Goal: Navigation & Orientation: Find specific page/section

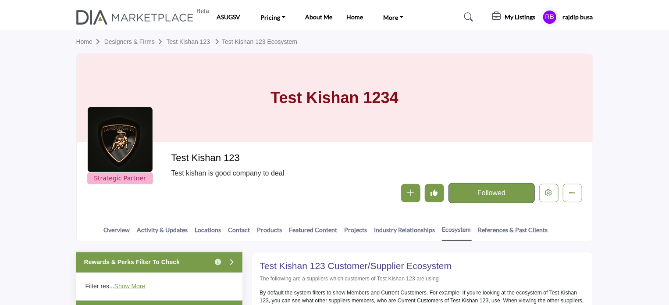
scroll to position [263, 0]
click at [405, 231] on link "Industry Relationships" at bounding box center [405, 232] width 62 height 15
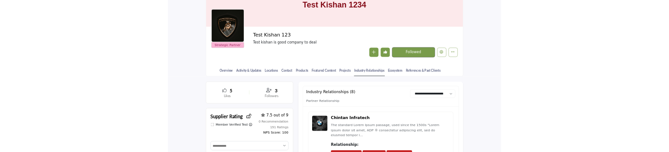
scroll to position [175, 0]
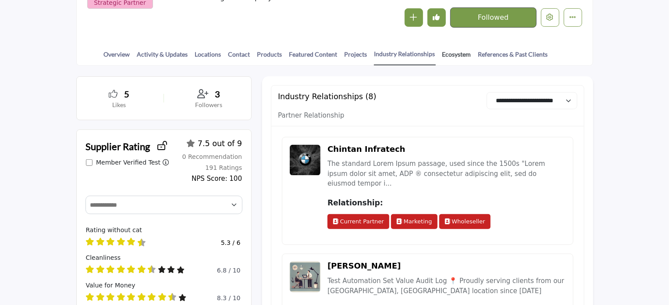
click at [448, 52] on link "Ecosystem" at bounding box center [457, 57] width 30 height 15
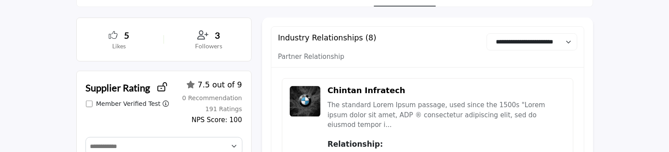
scroll to position [219, 0]
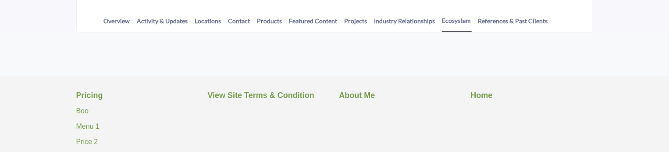
scroll to position [221, 0]
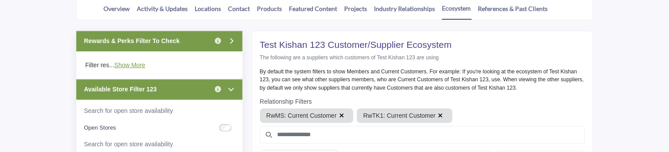
scroll to position [265, 0]
